Goal: Task Accomplishment & Management: Complete application form

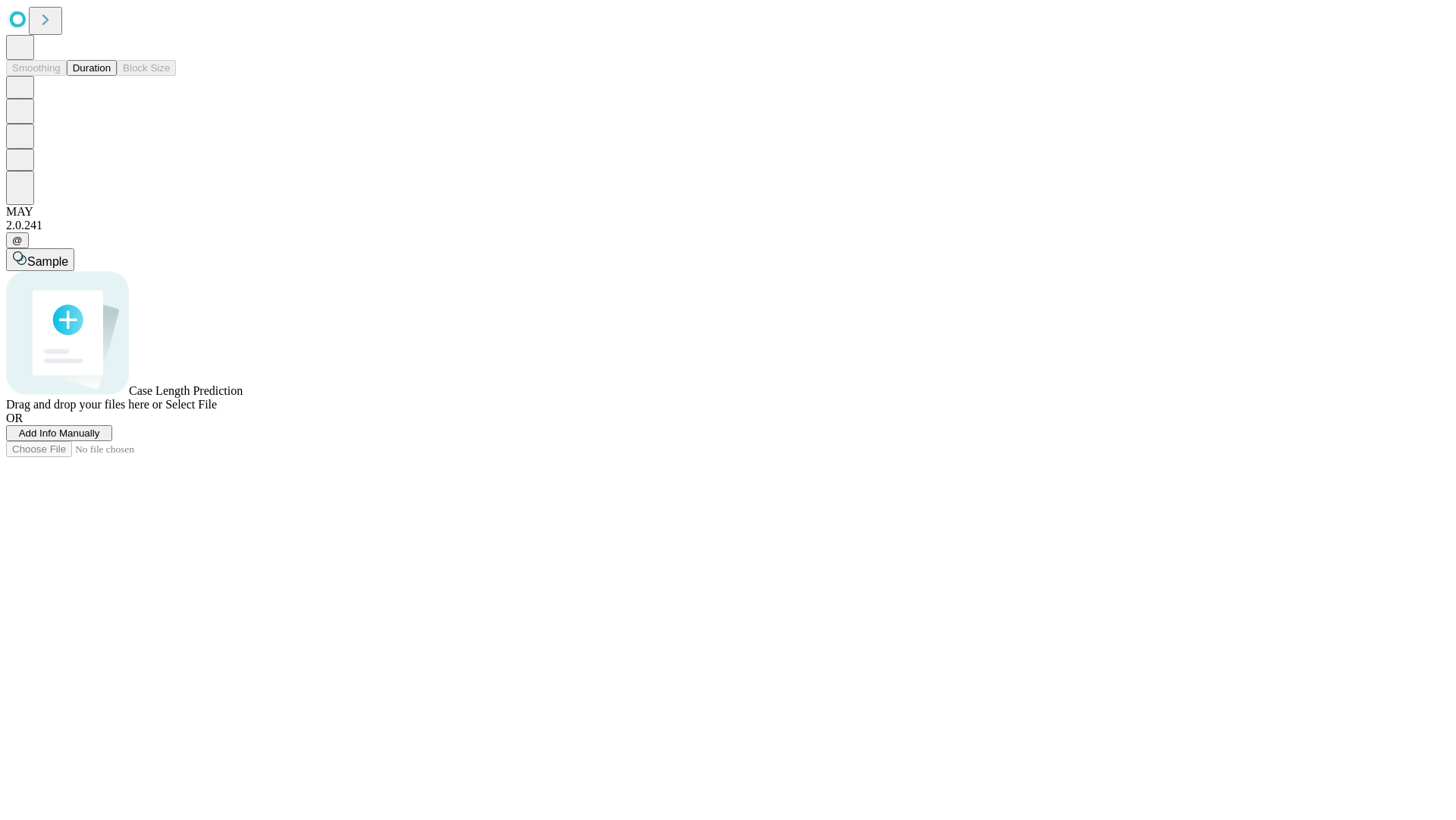
click at [100, 438] on span "Add Info Manually" at bounding box center [59, 433] width 81 height 11
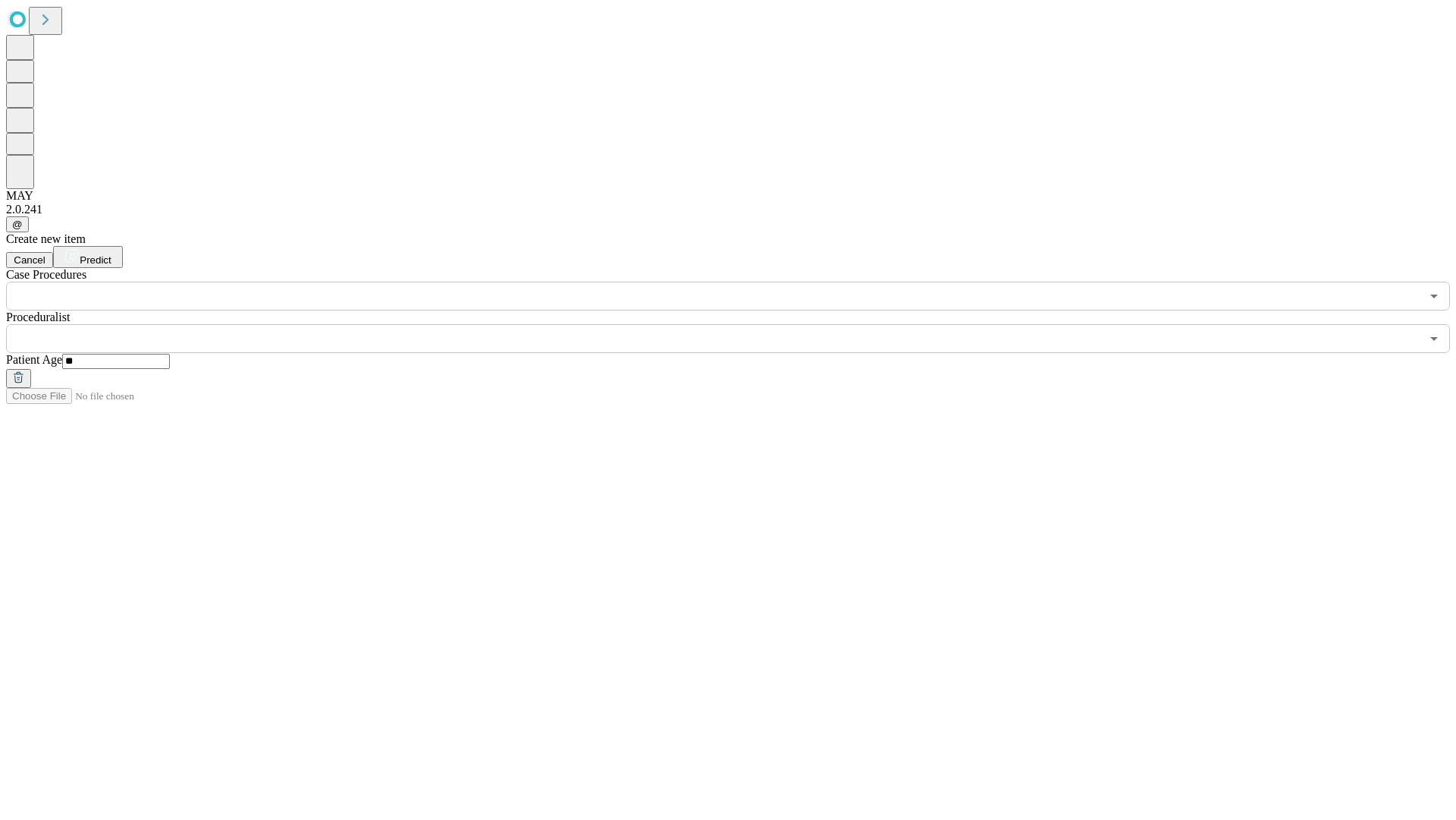
type input "**"
click at [738, 324] on input "text" at bounding box center [713, 338] width 1414 height 29
